Goal: Transaction & Acquisition: Obtain resource

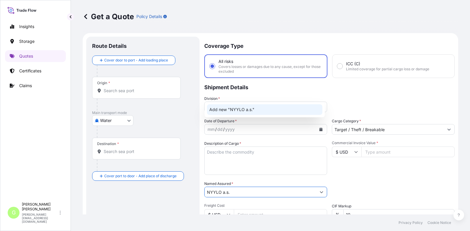
select select "Water"
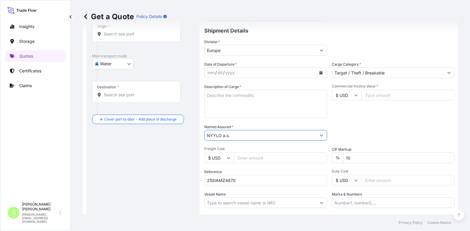
scroll to position [9, 0]
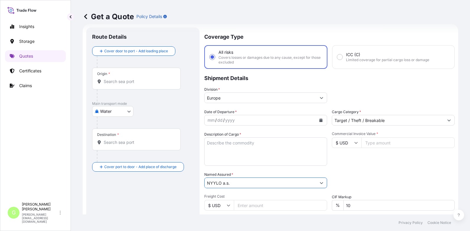
click at [320, 119] on icon "Calendar" at bounding box center [321, 120] width 3 height 4
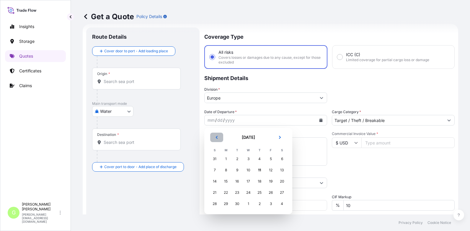
click at [217, 135] on button "Previous" at bounding box center [216, 137] width 13 height 9
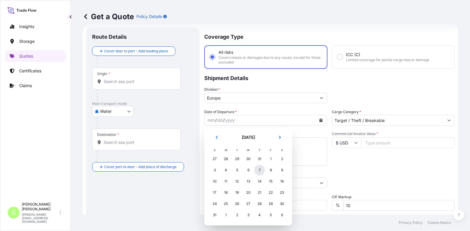
click at [260, 170] on div "7" at bounding box center [259, 170] width 11 height 11
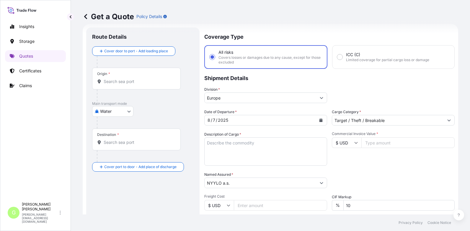
click at [29, 167] on div "Insights Storage Quotes Certificates Claims" at bounding box center [35, 107] width 61 height 184
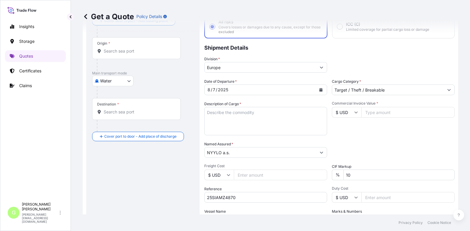
scroll to position [98, 0]
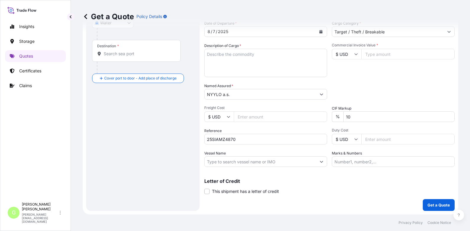
click at [223, 160] on input "Vessel Name" at bounding box center [261, 161] width 112 height 11
paste input "MSC-MEDITERRANEAN SHIPPING COMPANY S A"
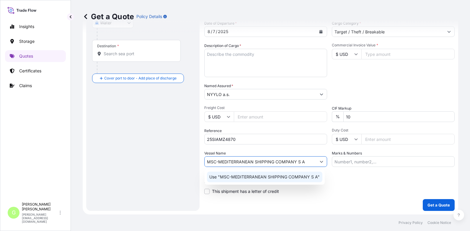
click at [236, 177] on p "Use "MSC-MEDITERRANEAN SHIPPING COMPANY S A"" at bounding box center [264, 177] width 110 height 6
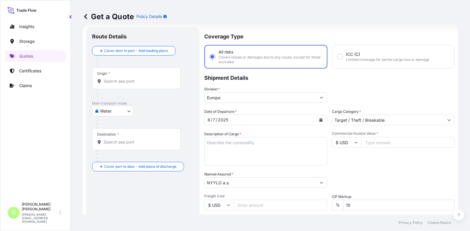
scroll to position [9, 0]
type input "MSC-MEDITERRANEAN SHIPPING COMPANY S A"
click at [124, 79] on input "Origin *" at bounding box center [139, 82] width 70 height 6
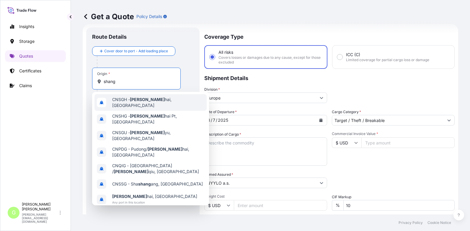
click at [123, 100] on span "CNSGH - Shang hai, [GEOGRAPHIC_DATA]" at bounding box center [158, 103] width 92 height 12
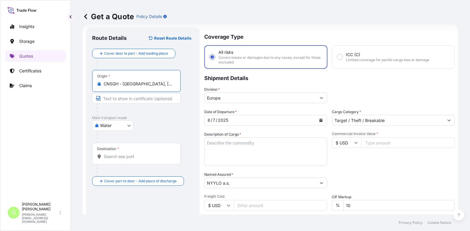
drag, startPoint x: 157, startPoint y: 84, endPoint x: 123, endPoint y: 84, distance: 33.1
click at [123, 84] on input "CNSGH - [GEOGRAPHIC_DATA], [GEOGRAPHIC_DATA]" at bounding box center [139, 84] width 70 height 6
type input "CNSGH - [GEOGRAPHIC_DATA], [GEOGRAPHIC_DATA]"
click at [119, 100] on input "Text to appear on certificate" at bounding box center [136, 98] width 89 height 11
paste input "[GEOGRAPHIC_DATA], [GEOGRAPHIC_DATA]"
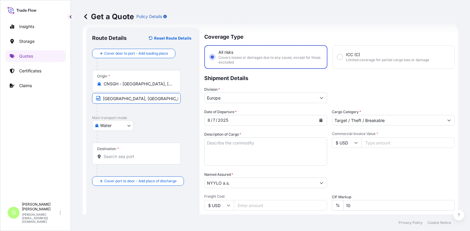
type input "[GEOGRAPHIC_DATA], [GEOGRAPHIC_DATA]"
click at [105, 156] on input "Destination *" at bounding box center [139, 157] width 70 height 6
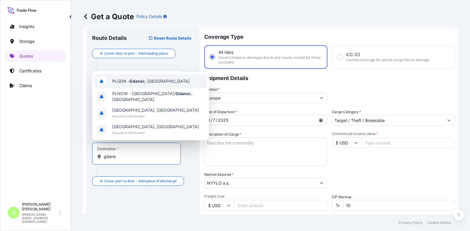
click at [118, 84] on span "PLGDN - Gdans k, [GEOGRAPHIC_DATA]" at bounding box center [150, 81] width 77 height 6
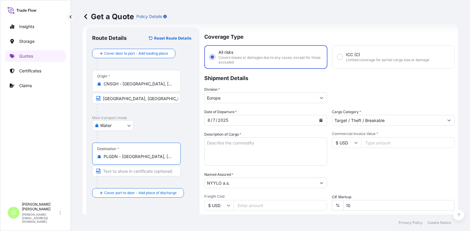
type input "PLGDN - [GEOGRAPHIC_DATA], [GEOGRAPHIC_DATA]"
click at [142, 170] on input "Text to appear on certificate" at bounding box center [136, 171] width 89 height 11
type input "Gdansk, [GEOGRAPHIC_DATA]"
click at [77, 128] on div "Get a Quote Policy Details Route Details Reset Route Details Cover door to port…" at bounding box center [270, 107] width 399 height 214
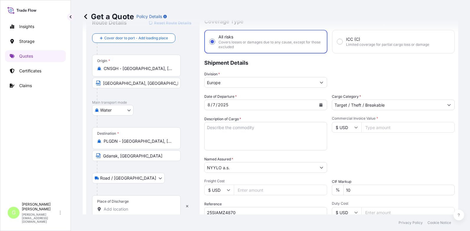
scroll to position [39, 0]
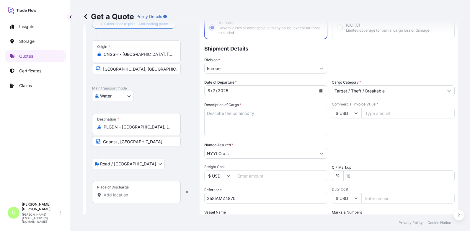
click at [115, 195] on input "Place of Discharge" at bounding box center [139, 195] width 70 height 6
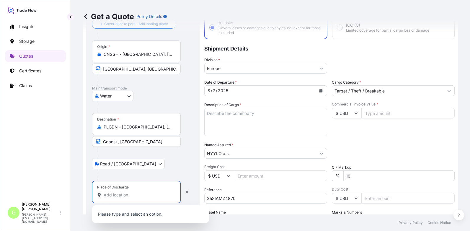
paste input "Louny"
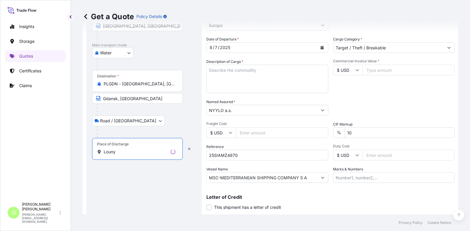
scroll to position [98, 0]
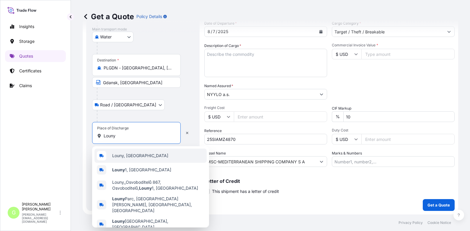
click at [118, 156] on span "Louny, [GEOGRAPHIC_DATA]" at bounding box center [140, 156] width 56 height 6
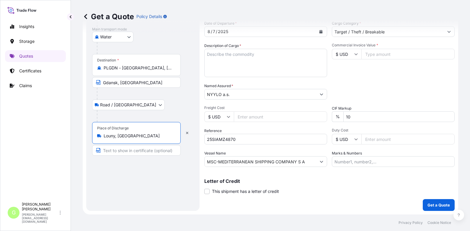
type input "Louny, [GEOGRAPHIC_DATA]"
click at [118, 151] on input "Text to appear on certificate" at bounding box center [137, 150] width 91 height 11
paste input "Louny"
type input "Louny [GEOGRAPHIC_DATA]"
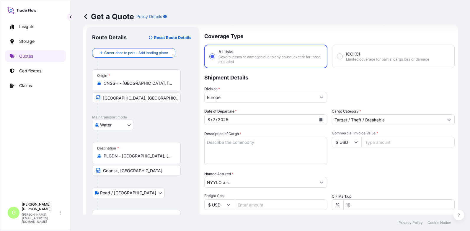
scroll to position [0, 0]
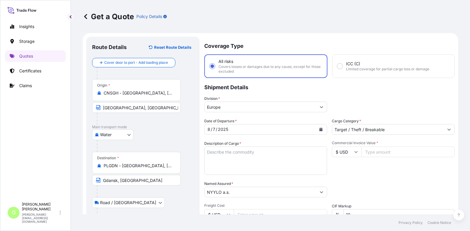
click at [380, 151] on input "Commercial Invoice Value *" at bounding box center [407, 151] width 93 height 11
paste input "7500.0000"
type input "7500.0000"
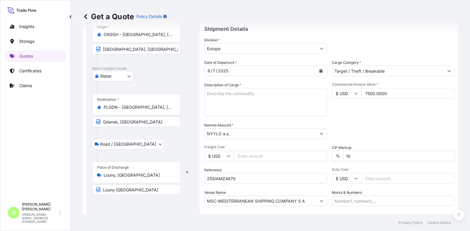
scroll to position [59, 0]
click at [249, 154] on input "Freight Cost" at bounding box center [280, 155] width 93 height 11
paste input "625"
type input "625"
click at [227, 90] on textarea "Description of Cargo *" at bounding box center [265, 101] width 123 height 28
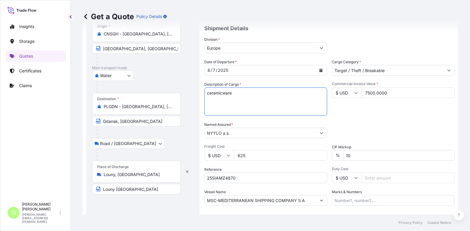
click at [208, 102] on textarea "ceramicware" at bounding box center [265, 101] width 123 height 28
click at [247, 97] on textarea "ceramicware" at bounding box center [265, 101] width 123 height 28
click at [227, 100] on textarea "ceramicware" at bounding box center [265, 101] width 123 height 28
paste textarea "t23420046 post insulator CPB 7,5(75A outdoor, porcelain body only)"
drag, startPoint x: 233, startPoint y: 91, endPoint x: 201, endPoint y: 92, distance: 32.5
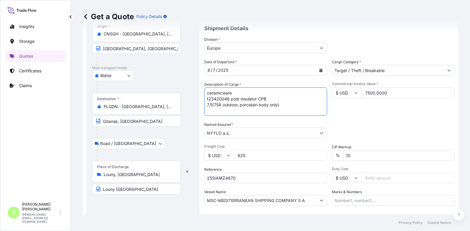
click at [201, 92] on form "Route Details Reset Route Details Cover door to port - Add loading place Place …" at bounding box center [271, 113] width 376 height 279
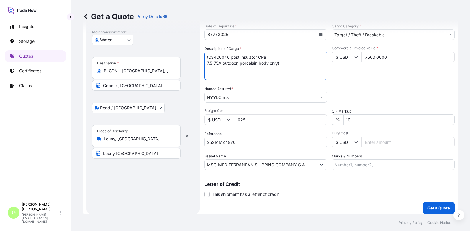
scroll to position [98, 0]
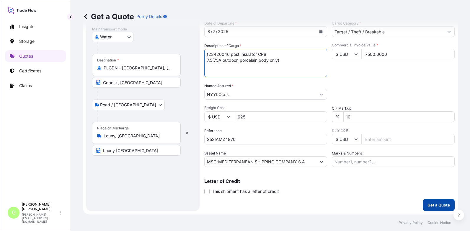
type textarea "t23420046 post insulator CPB 7,5(75A outdoor, porcelain body only)"
click at [436, 204] on p "Get a Quote" at bounding box center [439, 205] width 22 height 6
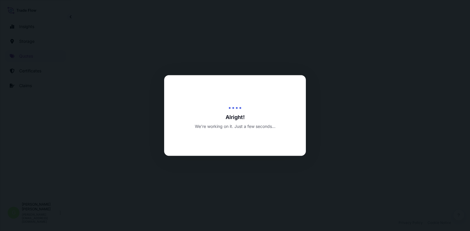
select select "Water"
select select "Road / [GEOGRAPHIC_DATA]"
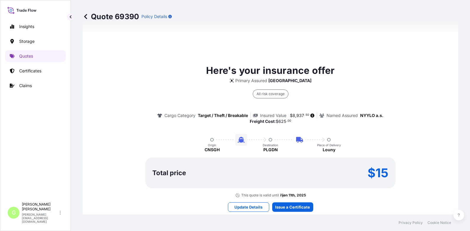
scroll to position [436, 0]
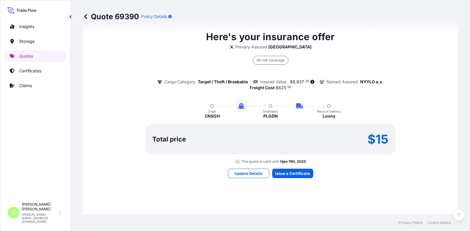
click at [283, 180] on div "Here's your insurance offer Primary Assured [GEOGRAPHIC_DATA] All risk coverage…" at bounding box center [270, 103] width 359 height 427
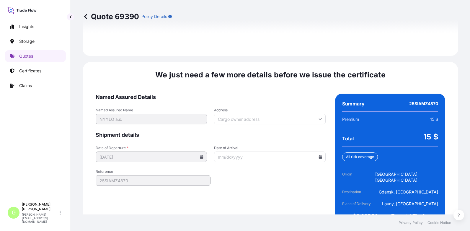
scroll to position [904, 0]
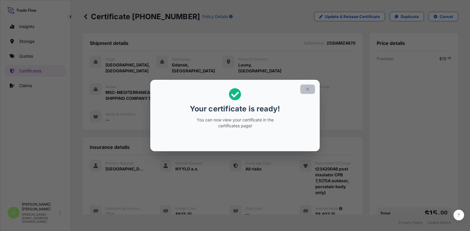
click at [307, 89] on icon "button" at bounding box center [307, 89] width 5 height 5
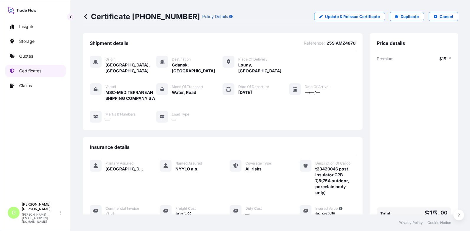
click at [21, 72] on p "Certificates" at bounding box center [30, 71] width 22 height 6
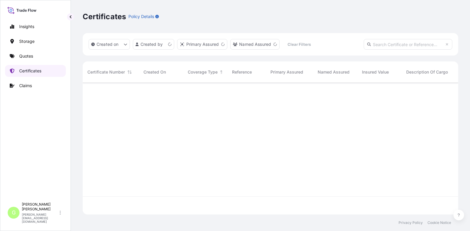
scroll to position [131, 371]
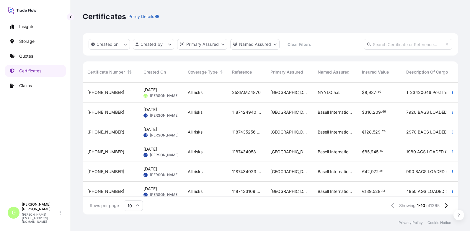
click at [274, 46] on html "Insights Storage Quotes Certificates Claims G [PERSON_NAME] [PERSON_NAME][EMAIL…" at bounding box center [235, 115] width 470 height 231
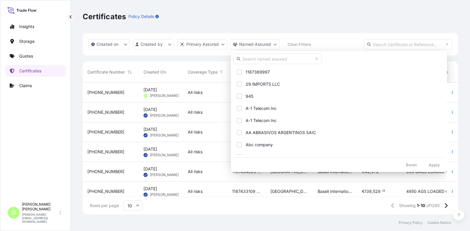
click at [264, 58] on input "text" at bounding box center [277, 58] width 89 height 11
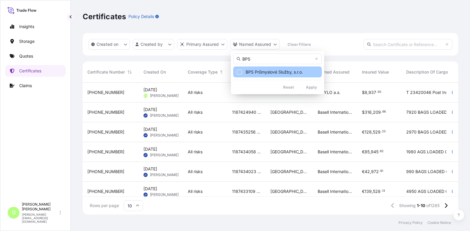
type input "BPS"
click at [262, 71] on span "BPS Průmyslové Služby, s.r.o." at bounding box center [274, 72] width 57 height 6
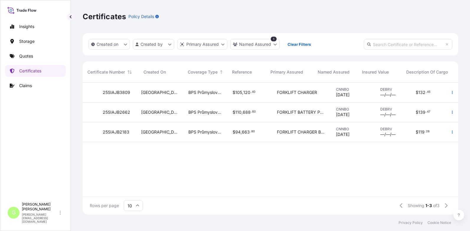
scroll to position [0, 0]
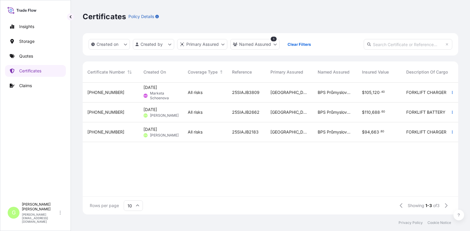
click at [97, 110] on span "[PHONE_NUMBER]" at bounding box center [105, 112] width 37 height 6
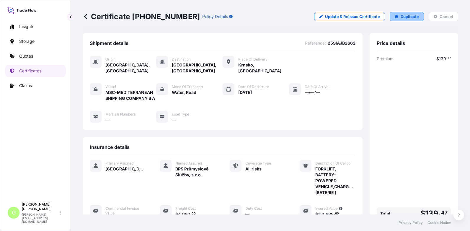
click at [410, 14] on p "Duplicate" at bounding box center [410, 17] width 18 height 6
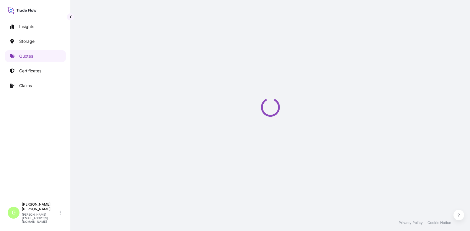
select select "Water"
select select "Road / [GEOGRAPHIC_DATA]"
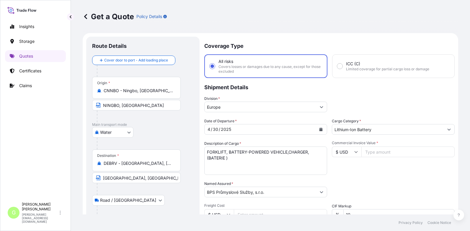
scroll to position [9, 0]
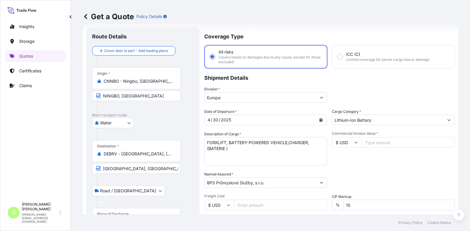
click at [257, 208] on input "Freight Cost" at bounding box center [280, 205] width 93 height 11
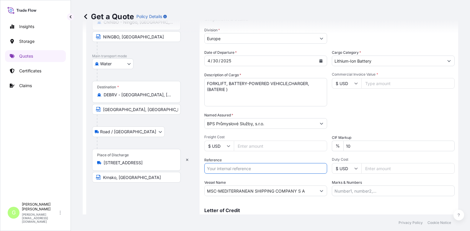
click at [242, 168] on input "Reference" at bounding box center [265, 168] width 123 height 11
paste input "25SIAJB5096"
type input "25SIAJB5096"
click at [375, 84] on input "Commercial Invoice Value *" at bounding box center [407, 83] width 93 height 11
paste input "84895.0000"
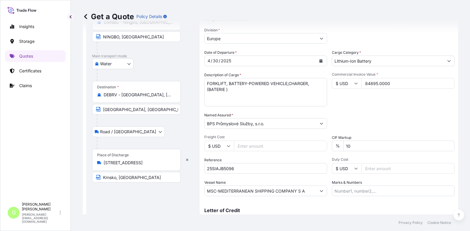
type input "84895.0000"
click at [242, 146] on input "Freight Cost" at bounding box center [280, 146] width 93 height 11
paste input "5855"
type input "5855"
click at [319, 61] on icon "Calendar" at bounding box center [321, 61] width 4 height 4
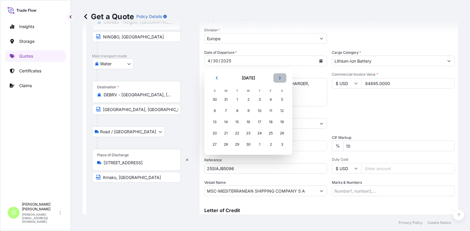
click at [279, 79] on icon "Next" at bounding box center [280, 78] width 4 height 4
click at [279, 79] on icon "Next" at bounding box center [280, 77] width 2 height 3
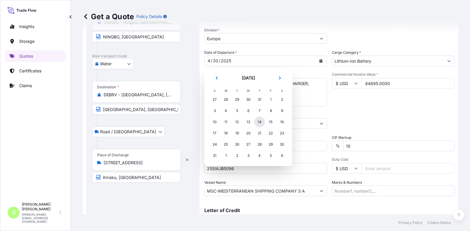
click at [258, 122] on div "14" at bounding box center [259, 122] width 11 height 11
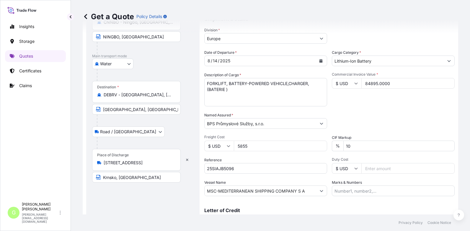
click at [55, 114] on div "Insights Storage Quotes Certificates Claims" at bounding box center [35, 107] width 61 height 184
click at [429, 38] on div "Division * [GEOGRAPHIC_DATA]" at bounding box center [329, 35] width 250 height 17
click at [229, 92] on textarea "FORKLIFT, BATTERY-POWERED VEHICLE,CHARGER,(BATERIE )" at bounding box center [265, 92] width 123 height 28
click at [222, 96] on textarea "FORKLIFT, BATTERY-POWERED VEHICLE,CHARGER,(BATERIE )" at bounding box center [265, 92] width 123 height 28
paste textarea "CAAU6937081"
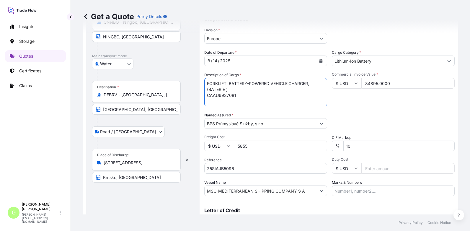
drag, startPoint x: 228, startPoint y: 89, endPoint x: 206, endPoint y: 91, distance: 21.9
click at [206, 91] on textarea "FORKLIFT, BATTERY-POWERED VEHICLE,CHARGER,(BATERIE )" at bounding box center [265, 92] width 123 height 28
drag, startPoint x: 289, startPoint y: 89, endPoint x: 205, endPoint y: 83, distance: 83.8
click at [205, 83] on textarea "FORKLIFT, BATTERY-POWERED VEHICLE,CHARGER,(BATERIE )" at bounding box center [265, 92] width 123 height 28
paste textarea "BATTERY-POWERED VEHICLE/EQUIPMENT FORKLIFT"
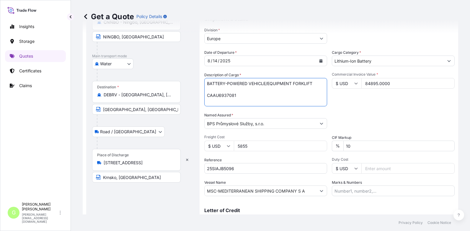
click at [209, 90] on textarea "FORKLIFT, BATTERY-POWERED VEHICLE,CHARGER,(BATERIE )" at bounding box center [265, 92] width 123 height 28
paste textarea "ELECTRIC STACKER"
click at [211, 94] on textarea "FORKLIFT, BATTERY-POWERED VEHICLE,CHARGER,(BATERIE )" at bounding box center [265, 92] width 123 height 28
paste textarea "CHARGER FOR FORKLIFT"
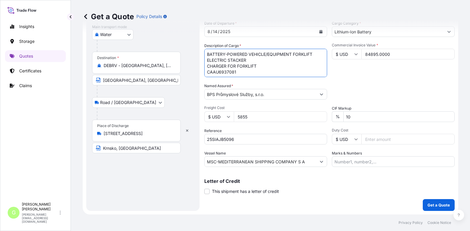
type textarea "BATTERY-POWERED VEHICLE/EQUIPMENT FORKLIFT ELECTRIC STACKER CHARGER FOR FORKLIF…"
click at [431, 203] on p "Get a Quote" at bounding box center [439, 205] width 22 height 6
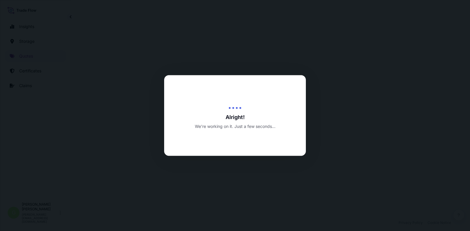
select select "Water"
select select "Road / [GEOGRAPHIC_DATA]"
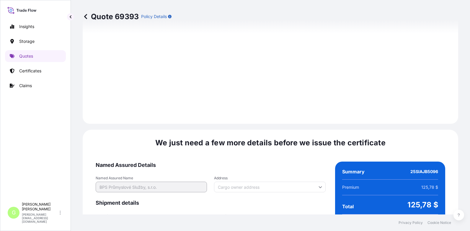
scroll to position [904, 0]
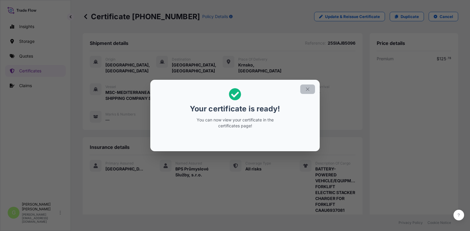
click at [307, 91] on icon "button" at bounding box center [307, 89] width 5 height 5
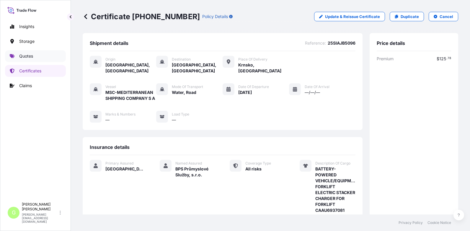
click at [19, 56] on p "Quotes" at bounding box center [26, 56] width 14 height 6
